Goal: Task Accomplishment & Management: Use online tool/utility

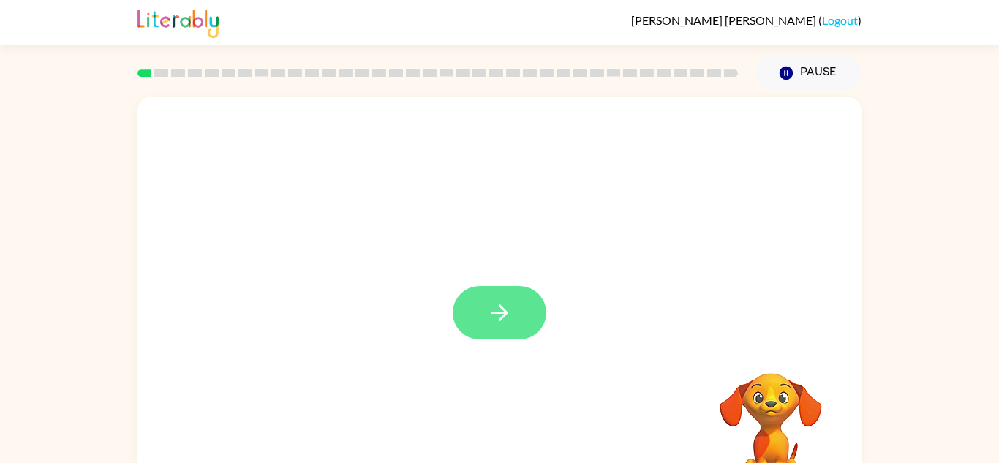
click at [501, 303] on icon "button" at bounding box center [500, 313] width 26 height 26
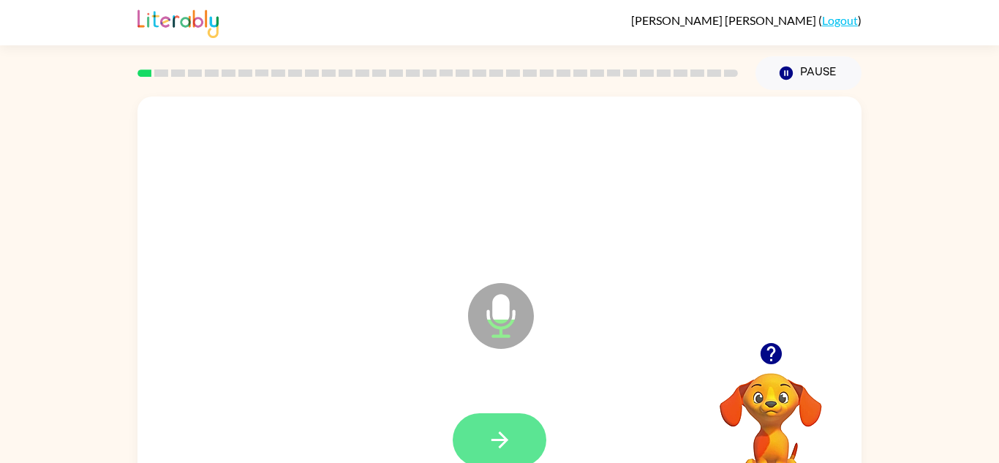
click at [506, 442] on icon "button" at bounding box center [499, 439] width 17 height 17
click at [486, 451] on button "button" at bounding box center [500, 439] width 94 height 53
click at [507, 433] on icon "button" at bounding box center [500, 440] width 26 height 26
click at [489, 434] on icon "button" at bounding box center [500, 440] width 26 height 26
click at [499, 439] on icon "button" at bounding box center [499, 439] width 17 height 17
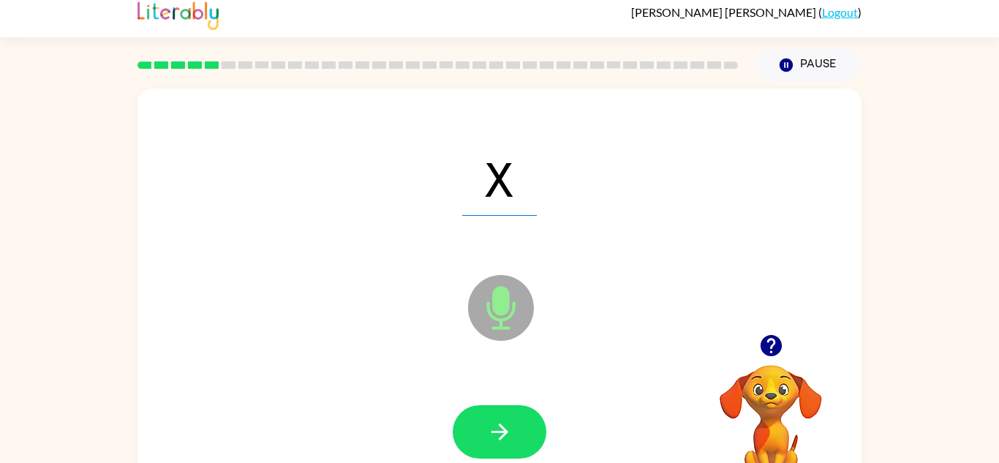
scroll to position [9, 0]
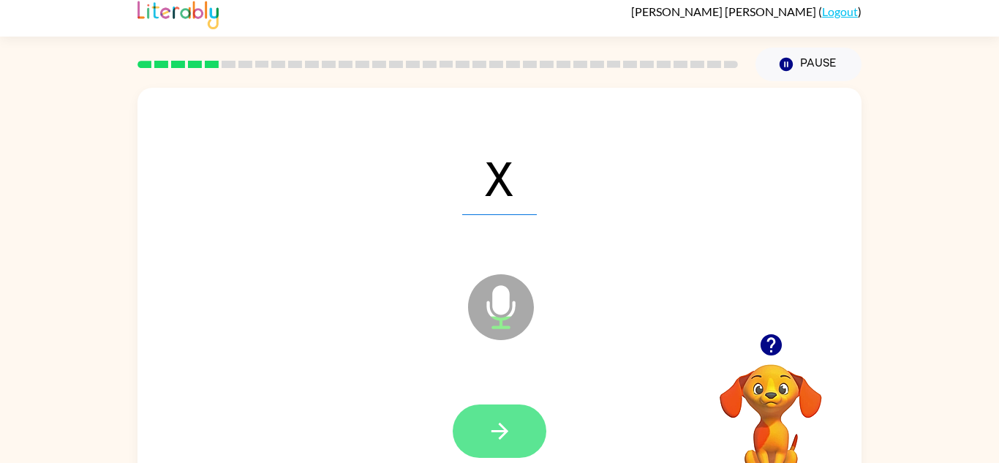
click at [522, 438] on button "button" at bounding box center [500, 430] width 94 height 53
click at [512, 434] on div at bounding box center [500, 430] width 94 height 53
click at [502, 451] on button "button" at bounding box center [500, 430] width 94 height 53
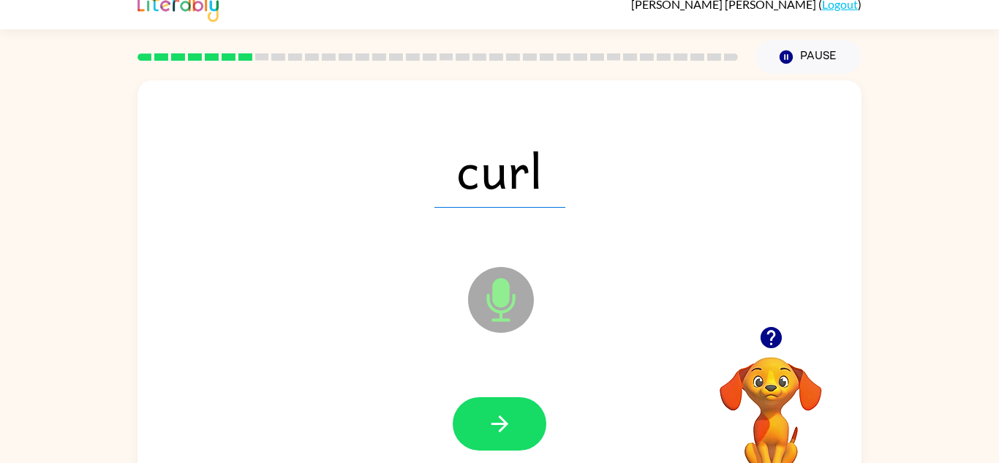
scroll to position [18, 0]
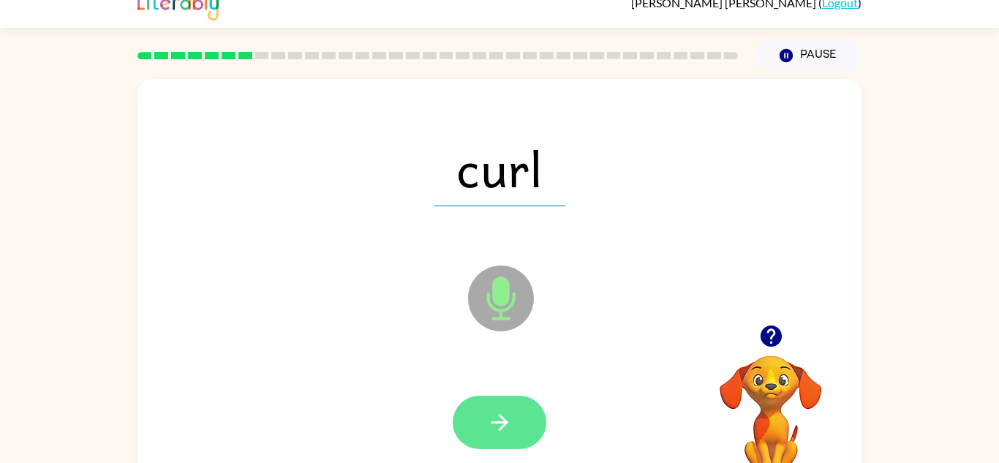
click at [510, 428] on icon "button" at bounding box center [500, 422] width 26 height 26
click at [494, 435] on button "button" at bounding box center [500, 422] width 94 height 53
click at [507, 420] on icon "button" at bounding box center [500, 422] width 26 height 26
click at [518, 420] on button "button" at bounding box center [500, 422] width 94 height 53
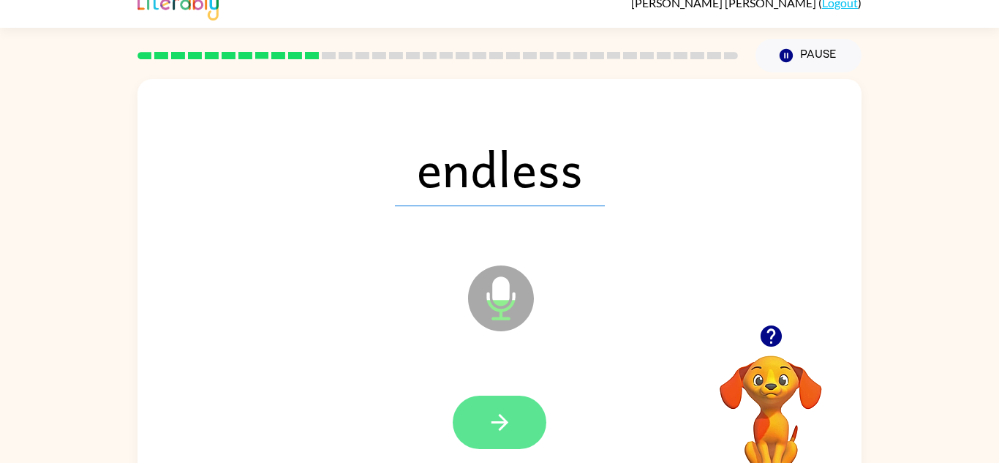
click at [508, 423] on icon "button" at bounding box center [500, 422] width 26 height 26
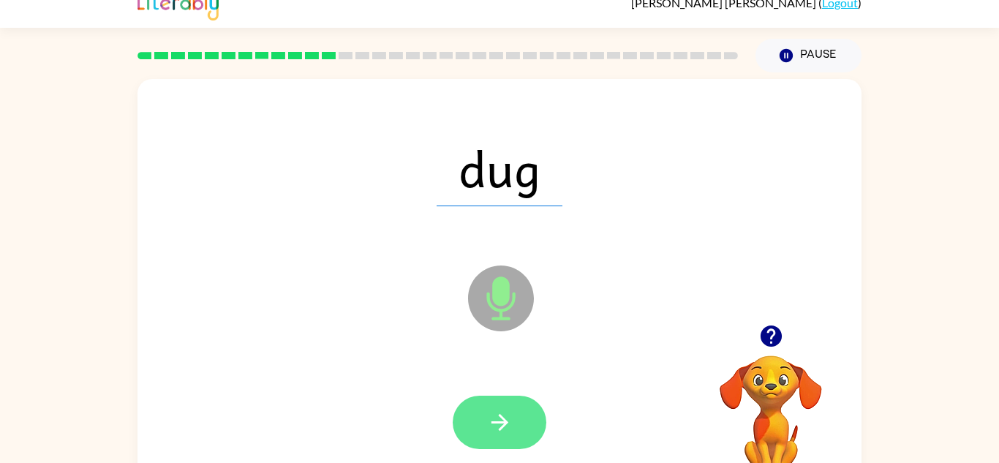
click at [502, 432] on icon "button" at bounding box center [500, 422] width 26 height 26
click at [502, 428] on icon "button" at bounding box center [499, 422] width 17 height 17
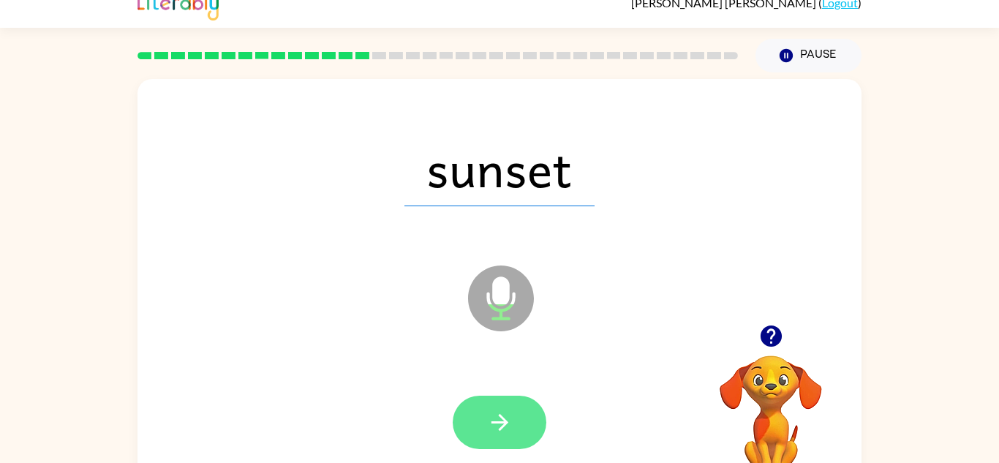
click at [505, 424] on icon "button" at bounding box center [499, 422] width 17 height 17
click at [504, 420] on icon "button" at bounding box center [499, 422] width 17 height 17
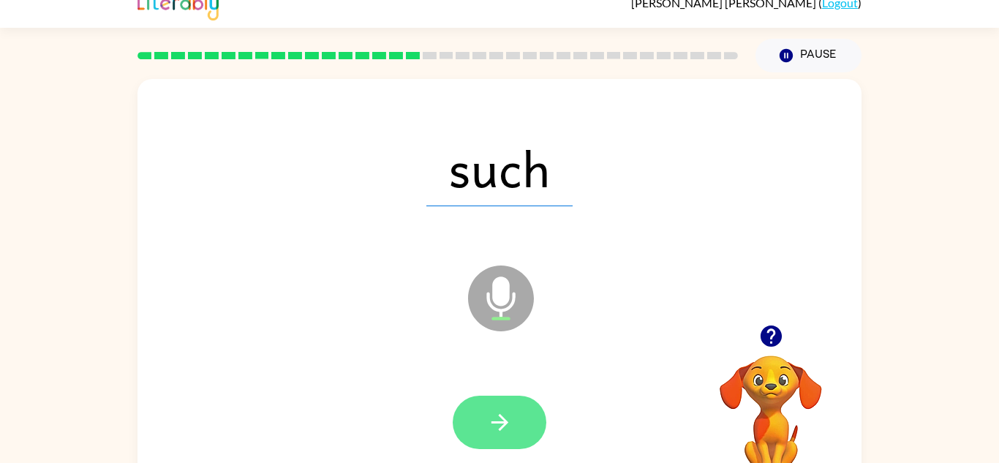
click at [487, 427] on icon "button" at bounding box center [500, 422] width 26 height 26
click at [508, 410] on icon "button" at bounding box center [500, 422] width 26 height 26
click at [500, 433] on icon "button" at bounding box center [500, 422] width 26 height 26
click at [497, 443] on button "button" at bounding box center [500, 422] width 94 height 53
click at [494, 406] on button "button" at bounding box center [500, 422] width 94 height 53
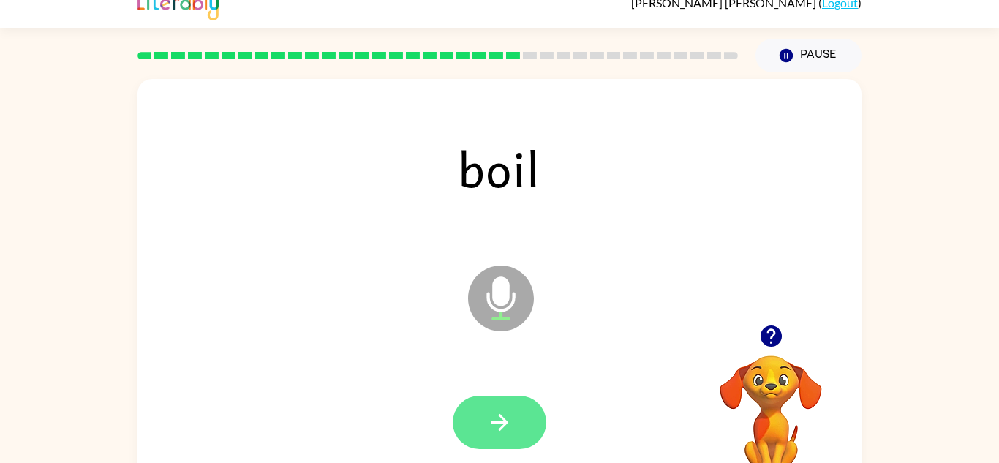
click at [490, 401] on button "button" at bounding box center [500, 422] width 94 height 53
click at [517, 411] on button "button" at bounding box center [500, 422] width 94 height 53
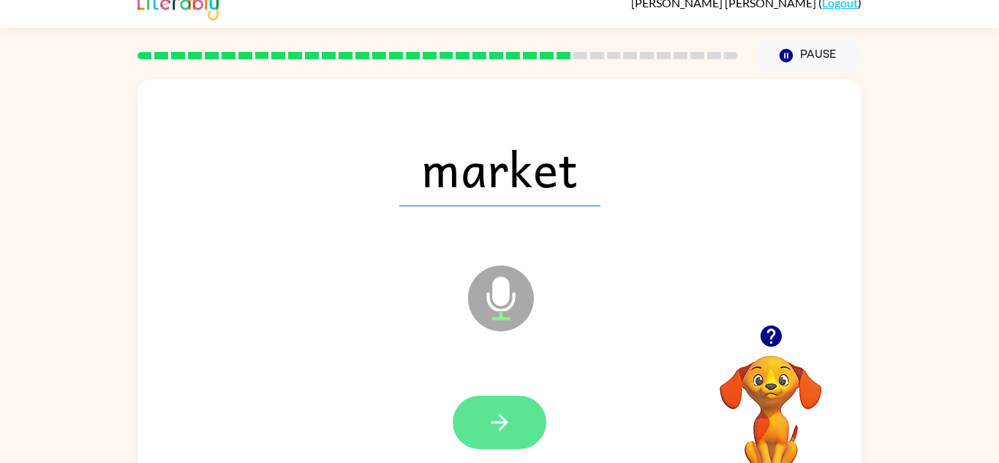
click at [499, 430] on icon "button" at bounding box center [500, 422] width 26 height 26
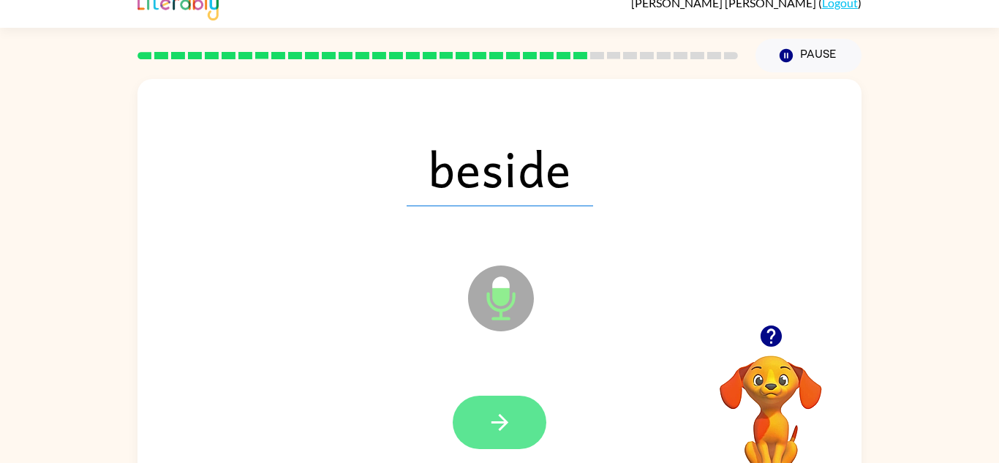
click at [497, 420] on icon "button" at bounding box center [500, 422] width 26 height 26
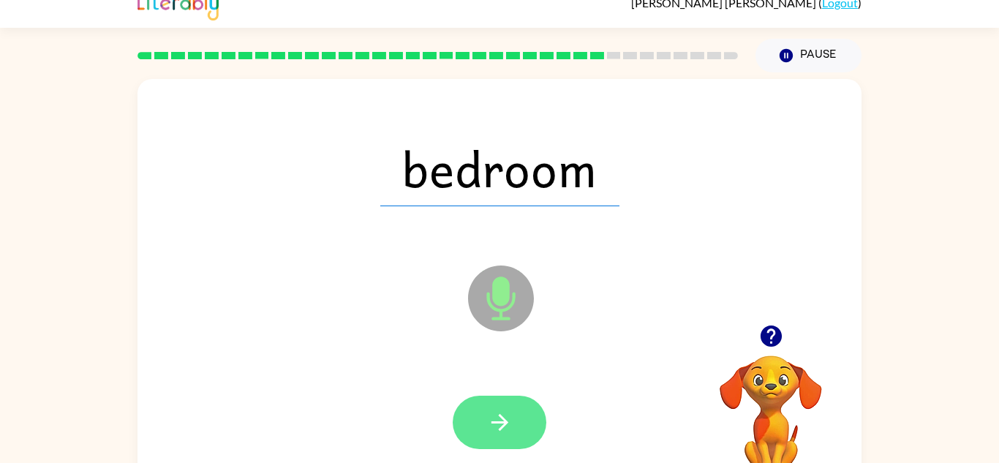
click at [493, 424] on icon "button" at bounding box center [500, 422] width 26 height 26
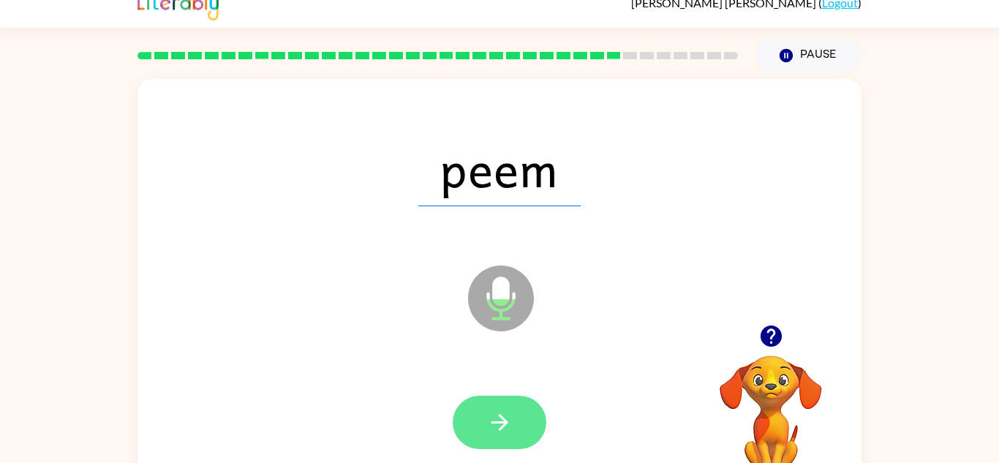
click at [492, 403] on button "button" at bounding box center [500, 422] width 94 height 53
click at [491, 426] on icon "button" at bounding box center [500, 422] width 26 height 26
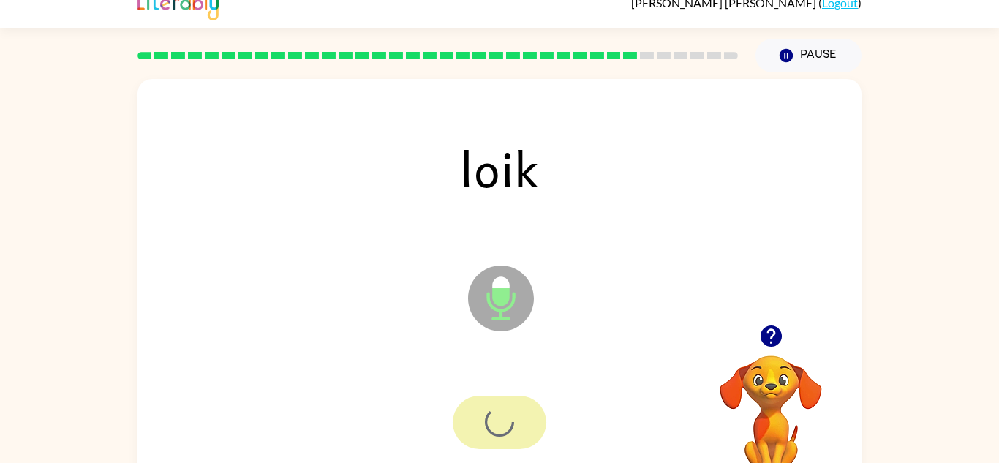
click at [491, 426] on div at bounding box center [500, 422] width 94 height 53
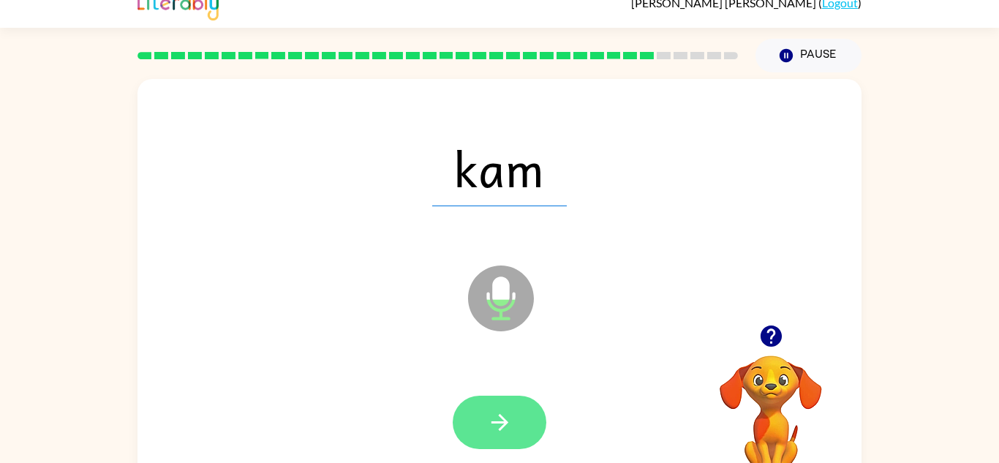
click at [495, 426] on icon "button" at bounding box center [500, 422] width 26 height 26
click at [507, 415] on icon "button" at bounding box center [500, 422] width 26 height 26
click at [500, 401] on button "button" at bounding box center [500, 422] width 94 height 53
click at [496, 401] on button "button" at bounding box center [500, 422] width 94 height 53
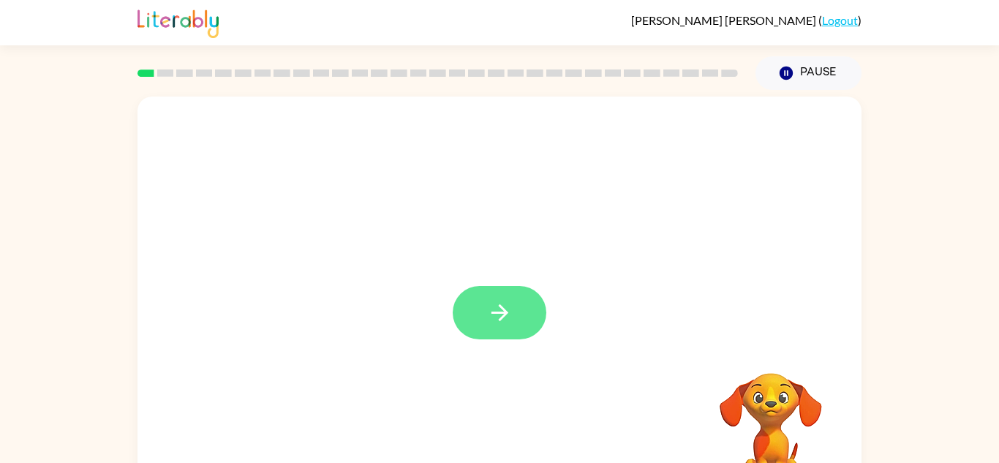
click at [517, 317] on button "button" at bounding box center [500, 312] width 94 height 53
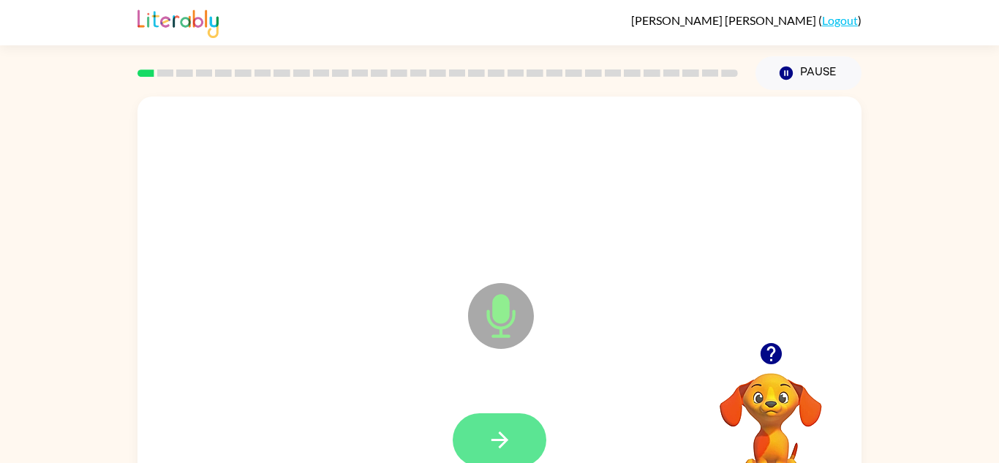
click at [513, 422] on button "button" at bounding box center [500, 439] width 94 height 53
click at [513, 444] on button "button" at bounding box center [500, 439] width 94 height 53
click at [513, 445] on button "button" at bounding box center [500, 439] width 94 height 53
click at [521, 442] on button "button" at bounding box center [500, 439] width 94 height 53
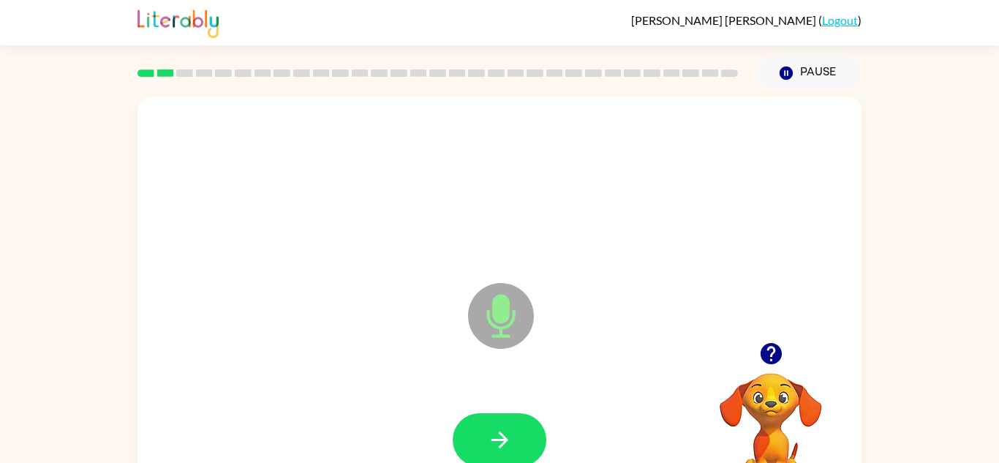
click at [521, 442] on button "button" at bounding box center [500, 439] width 94 height 53
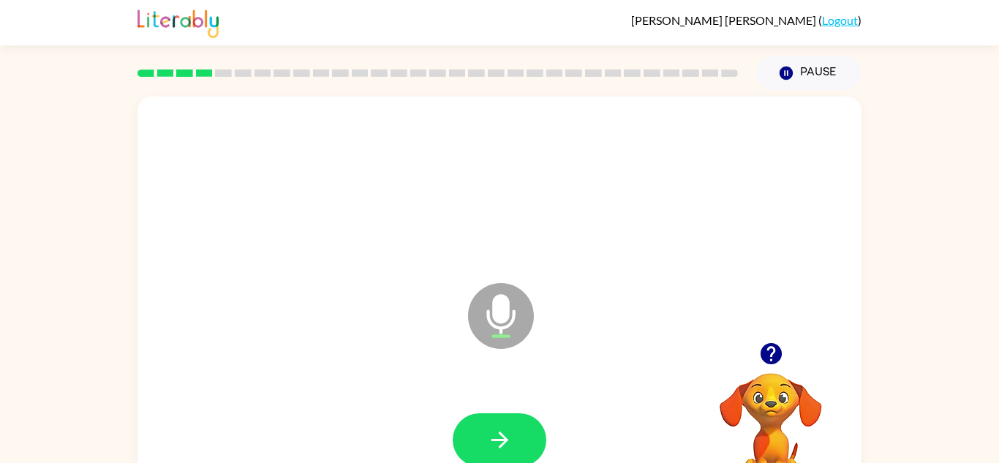
click at [521, 442] on button "button" at bounding box center [500, 439] width 94 height 53
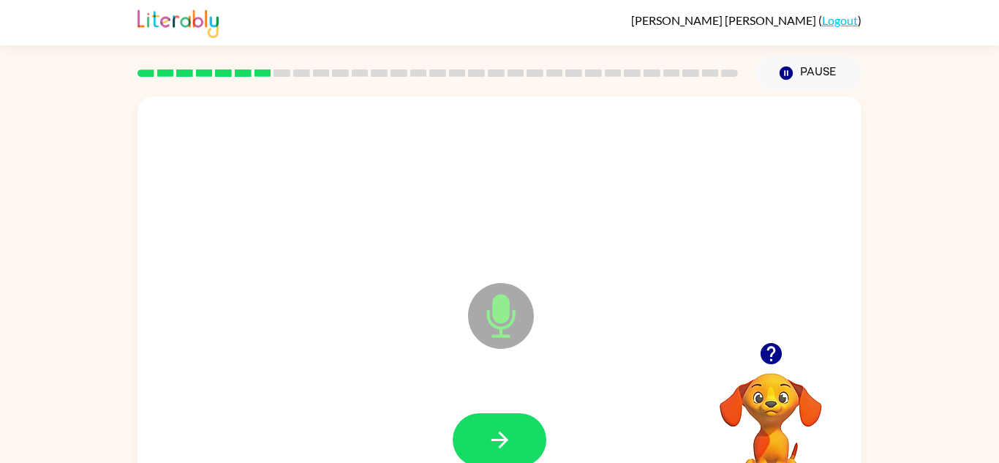
click at [521, 442] on button "button" at bounding box center [500, 439] width 94 height 53
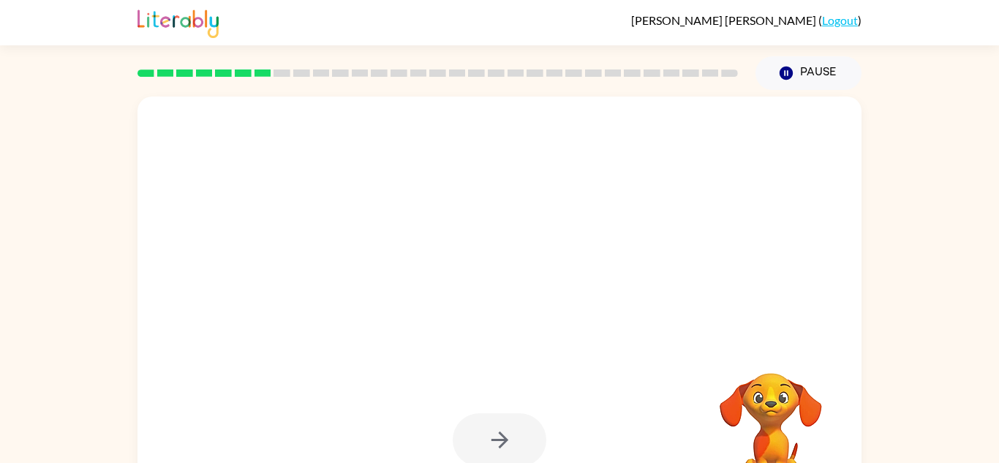
click at [522, 446] on div at bounding box center [500, 439] width 94 height 53
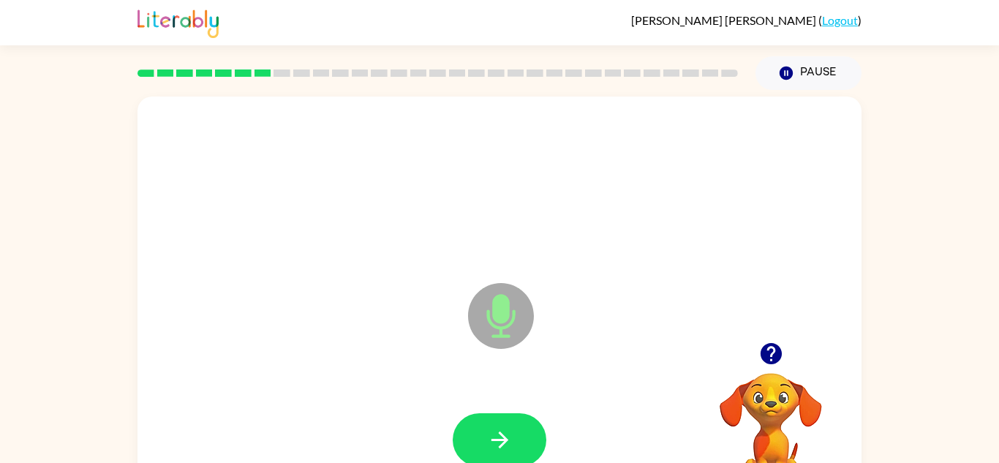
click at [522, 446] on button "button" at bounding box center [500, 439] width 94 height 53
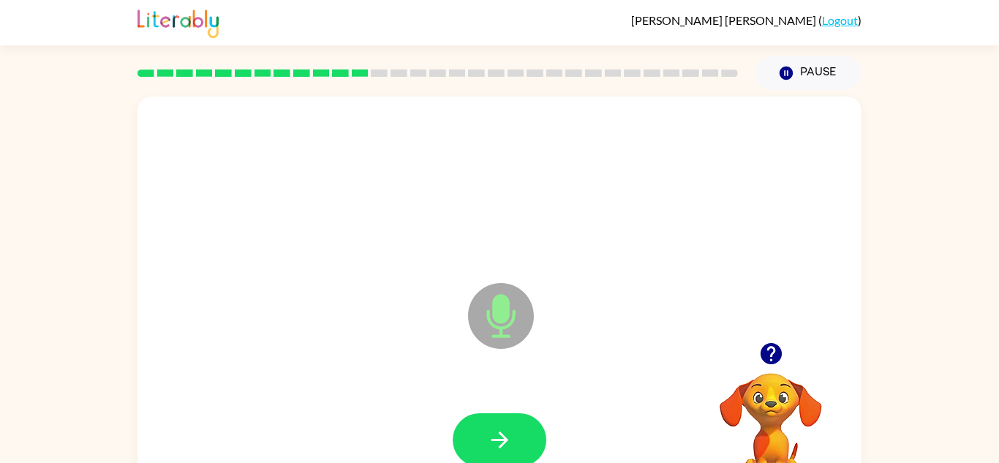
click at [522, 446] on button "button" at bounding box center [500, 439] width 94 height 53
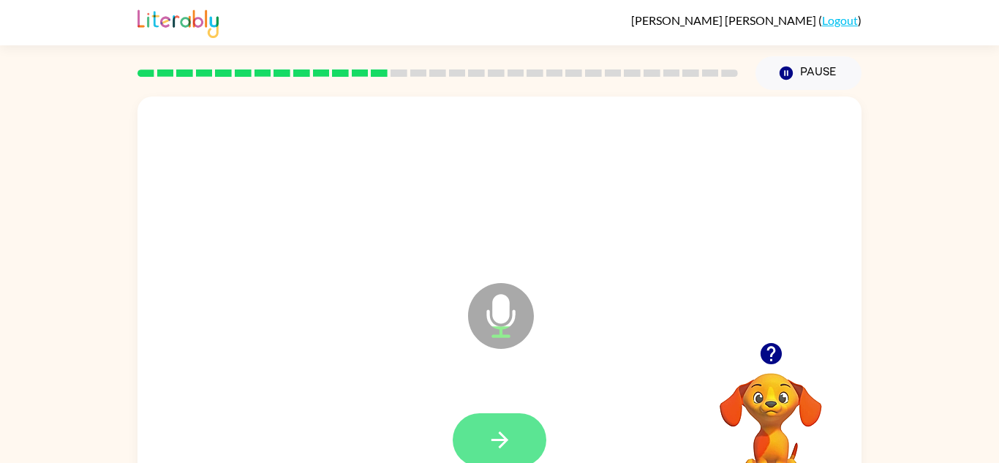
click at [521, 445] on button "button" at bounding box center [500, 439] width 94 height 53
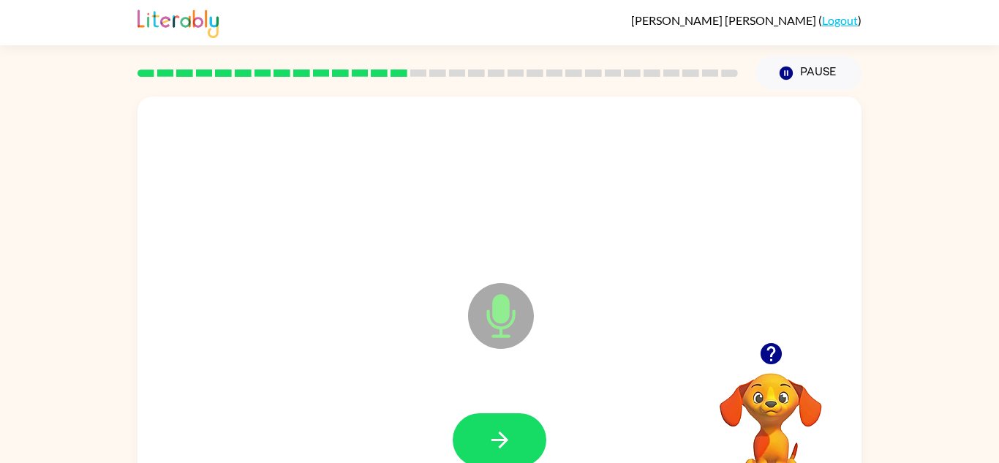
click at [521, 445] on button "button" at bounding box center [500, 439] width 94 height 53
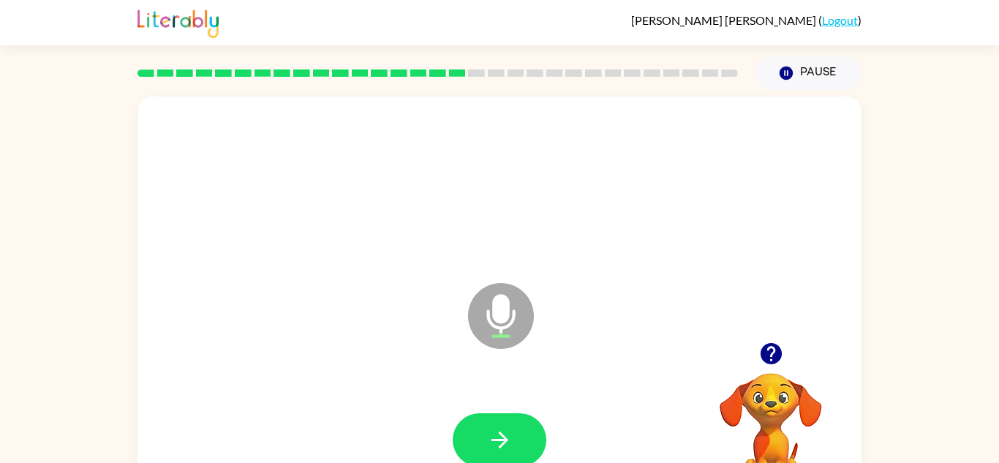
click at [521, 445] on button "button" at bounding box center [500, 439] width 94 height 53
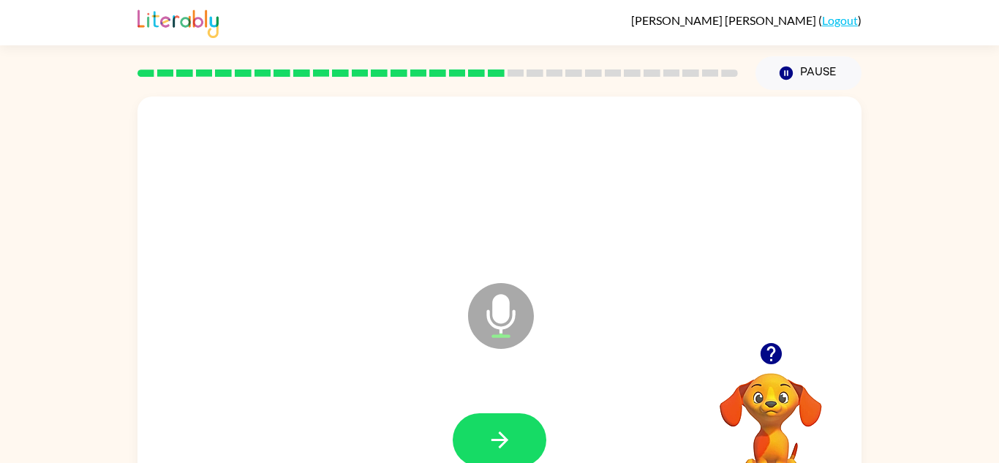
click at [521, 445] on button "button" at bounding box center [500, 439] width 94 height 53
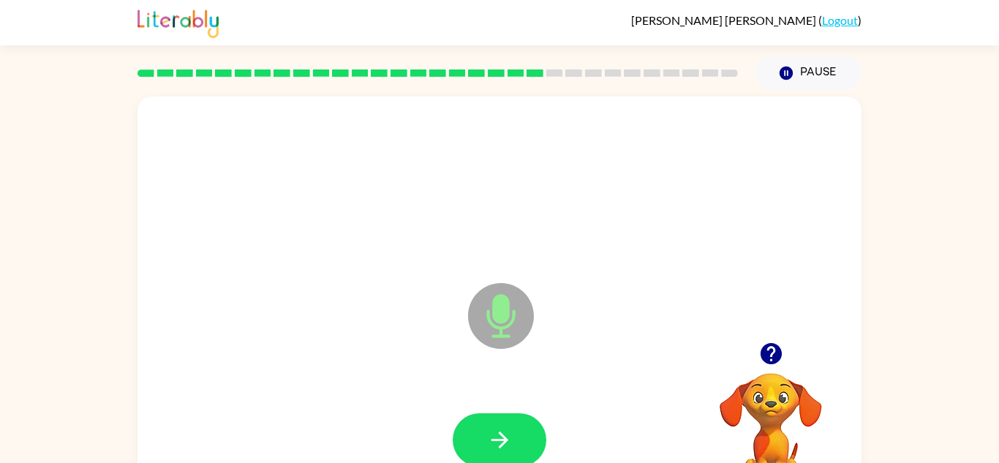
click at [521, 445] on button "button" at bounding box center [500, 439] width 94 height 53
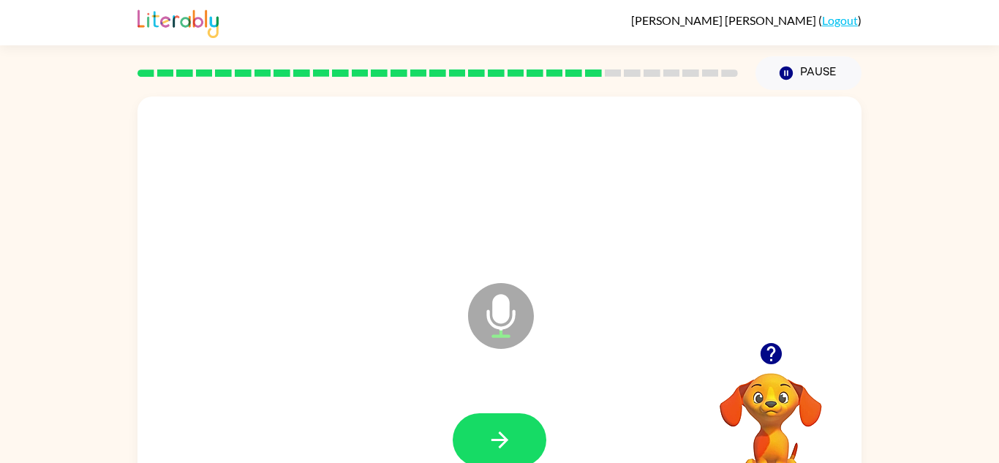
click at [521, 445] on button "button" at bounding box center [500, 439] width 94 height 53
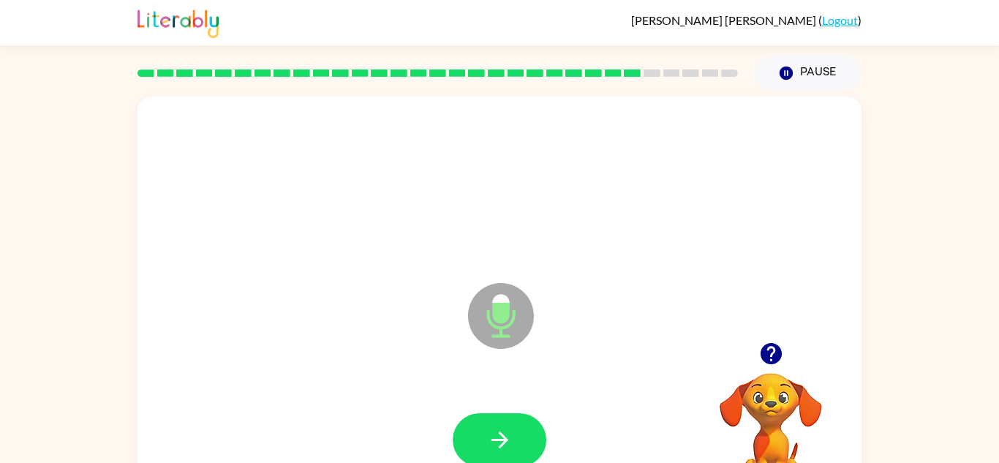
click at [521, 445] on button "button" at bounding box center [500, 439] width 94 height 53
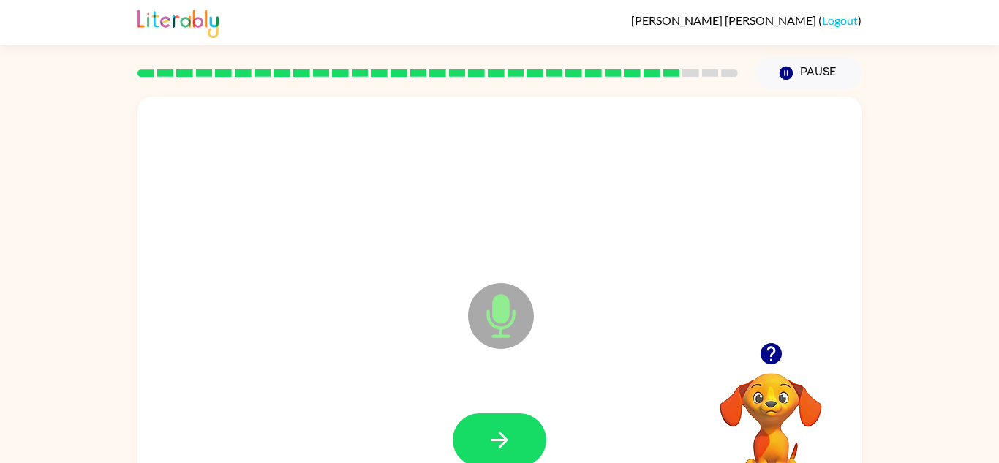
click at [521, 445] on button "button" at bounding box center [500, 439] width 94 height 53
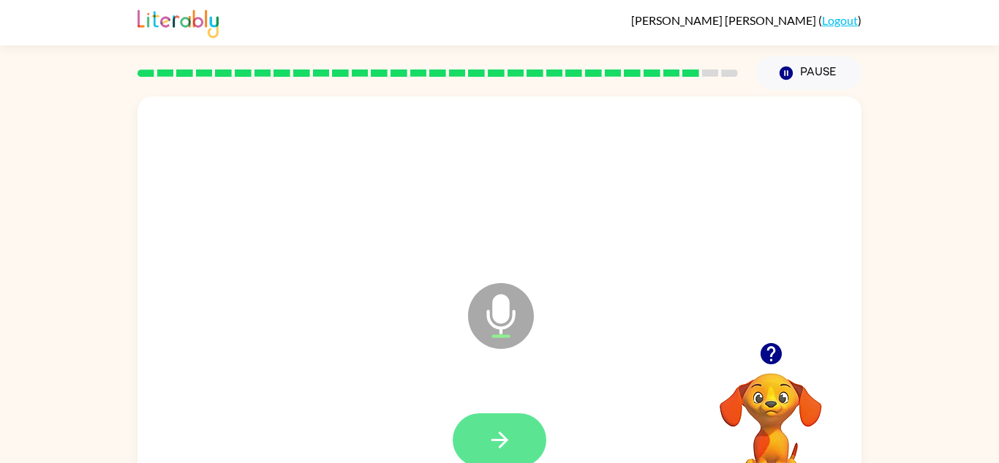
click at [521, 445] on button "button" at bounding box center [500, 439] width 94 height 53
